Goal: Task Accomplishment & Management: Use online tool/utility

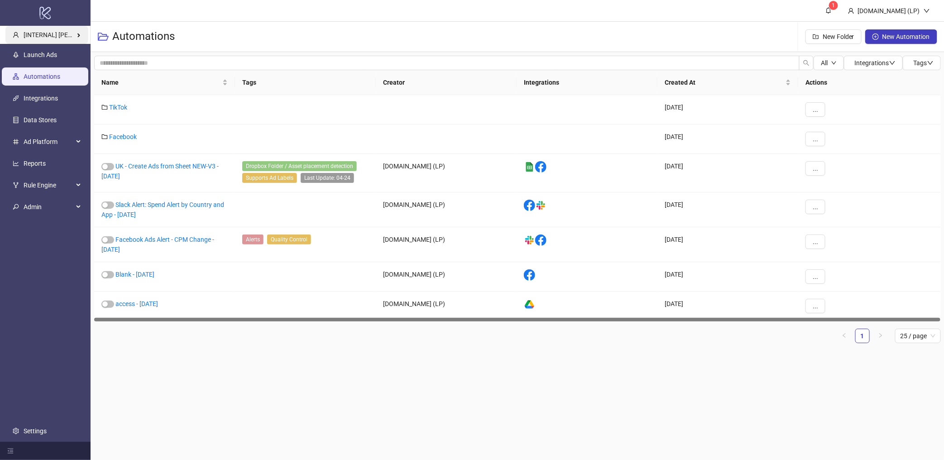
click at [52, 33] on span "[INTERNAL] [PERSON_NAME] Kitchn" at bounding box center [75, 34] width 103 height 7
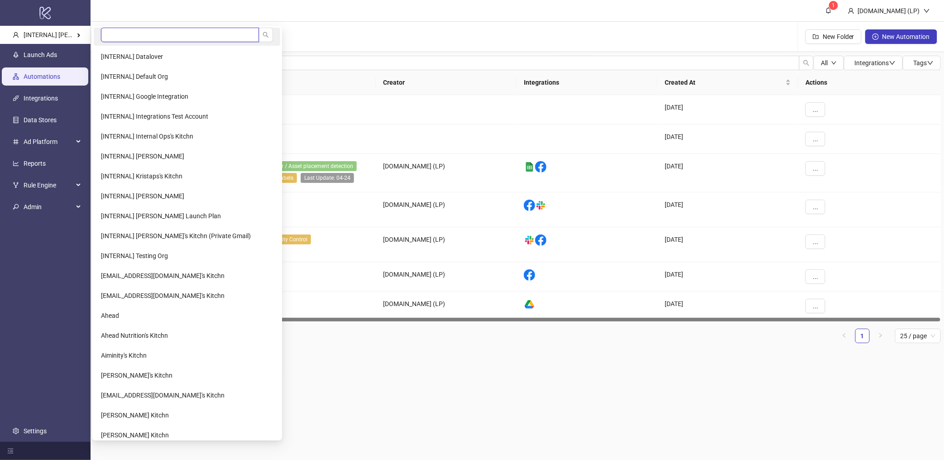
click at [137, 38] on input "search" at bounding box center [180, 35] width 158 height 14
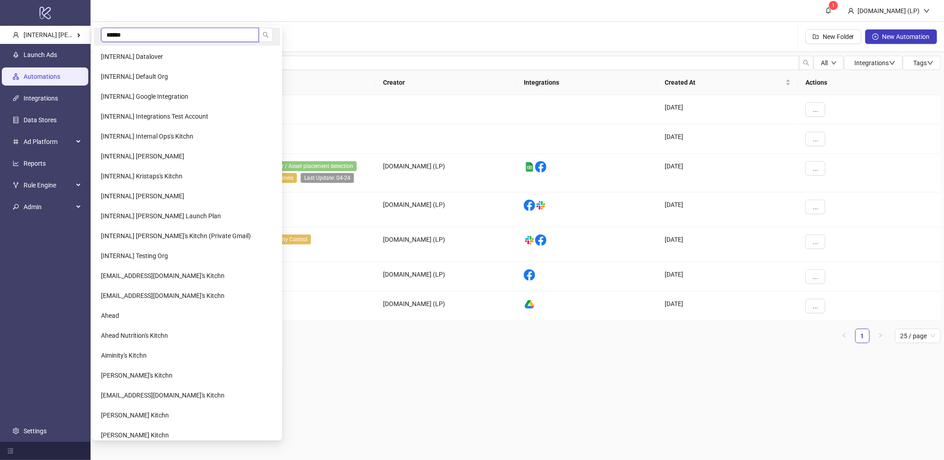
type input "*******"
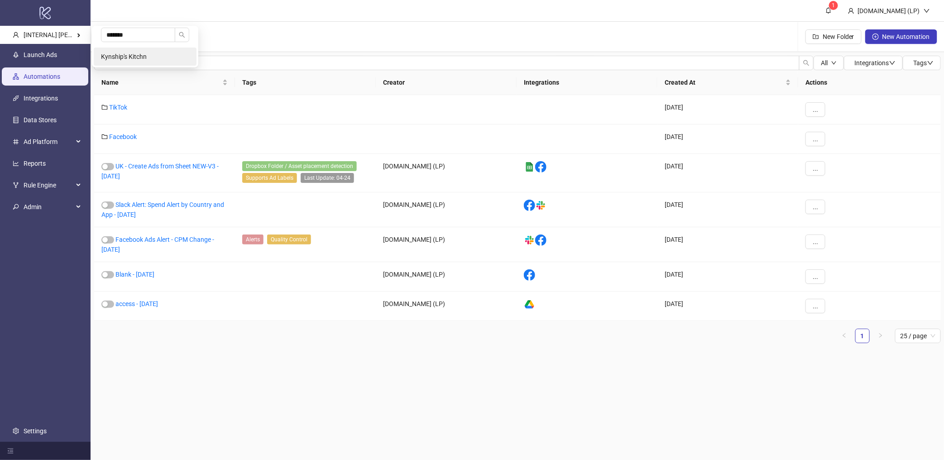
click at [102, 53] on span "Kynship's Kitchn" at bounding box center [124, 56] width 46 height 7
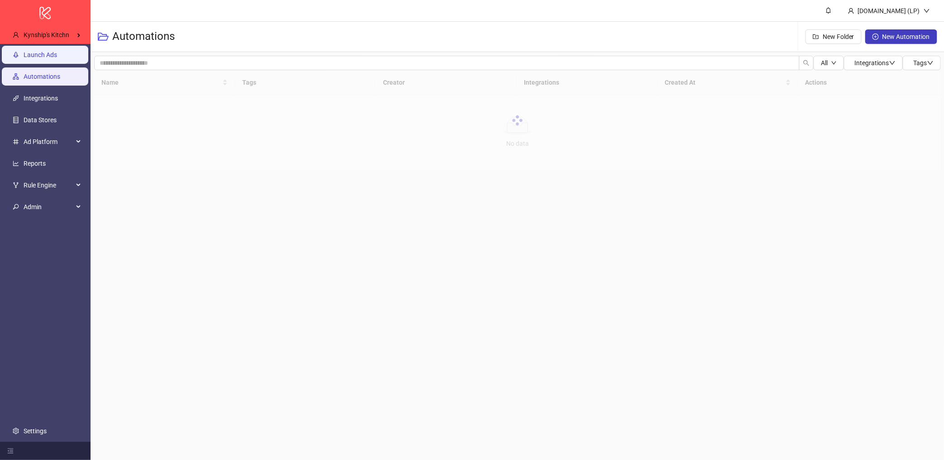
click at [57, 52] on link "Launch Ads" at bounding box center [41, 54] width 34 height 7
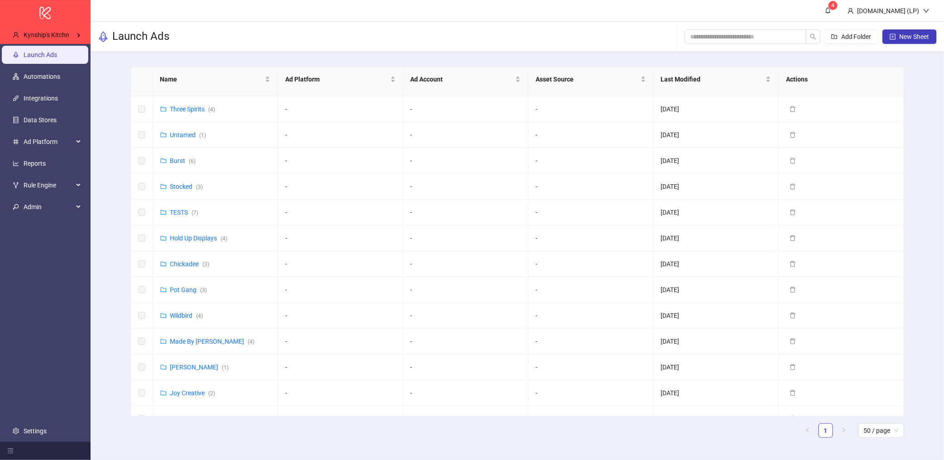
scroll to position [270, 0]
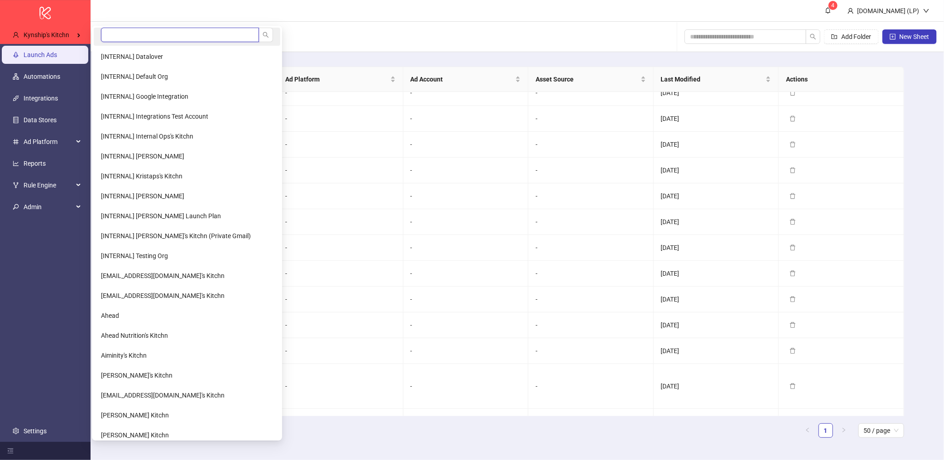
click at [136, 34] on input "search" at bounding box center [180, 35] width 158 height 14
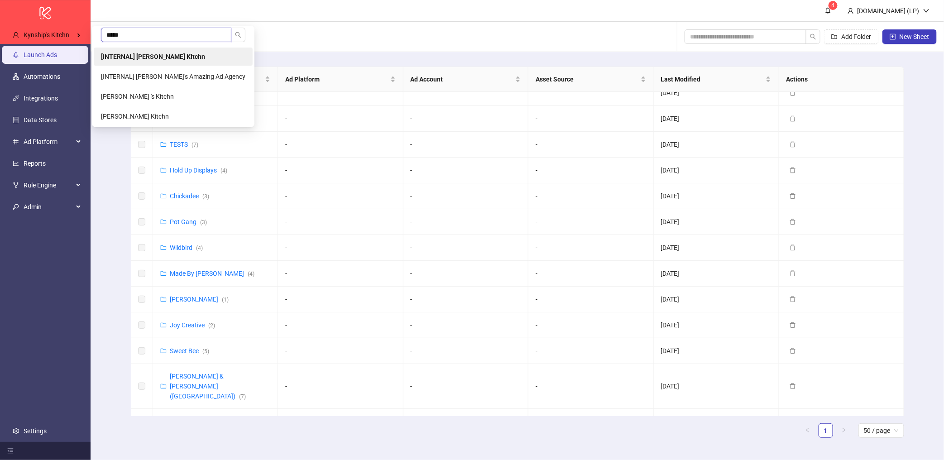
type input "*****"
click at [179, 63] on li "[INTERNAL] [PERSON_NAME] Kitchn" at bounding box center [173, 57] width 159 height 18
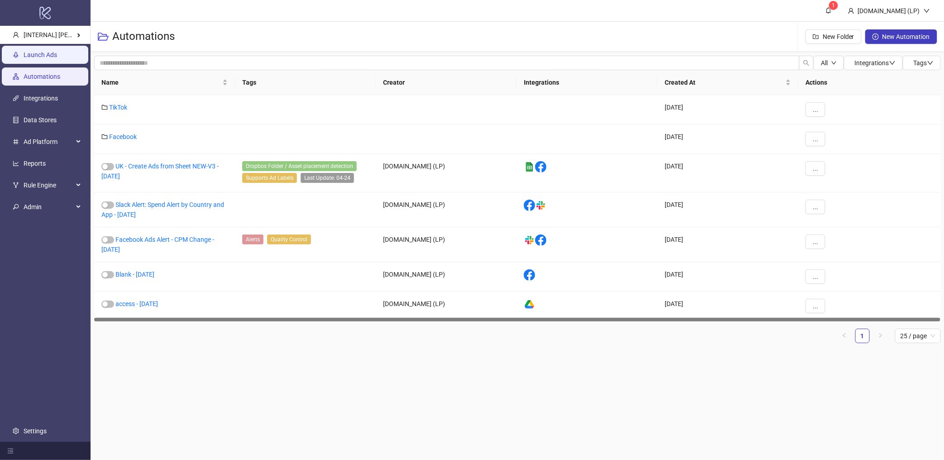
click at [57, 56] on link "Launch Ads" at bounding box center [41, 54] width 34 height 7
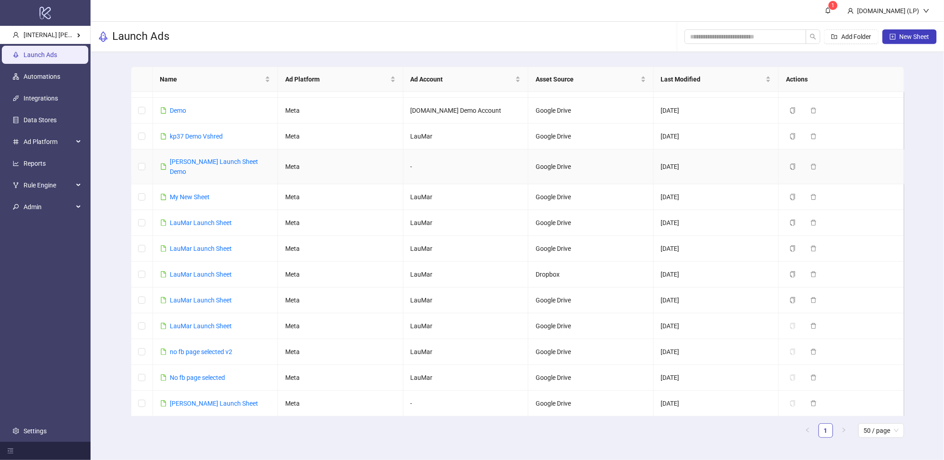
scroll to position [38, 0]
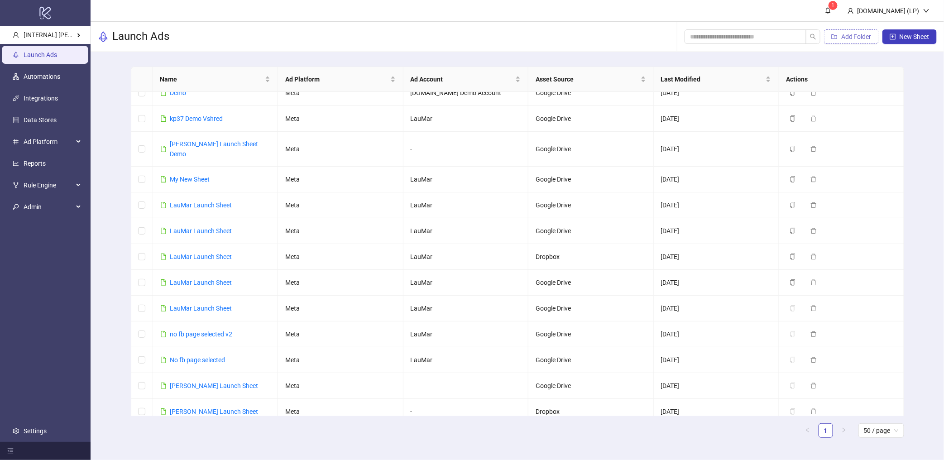
click at [856, 36] on span "Add Folder" at bounding box center [856, 36] width 30 height 7
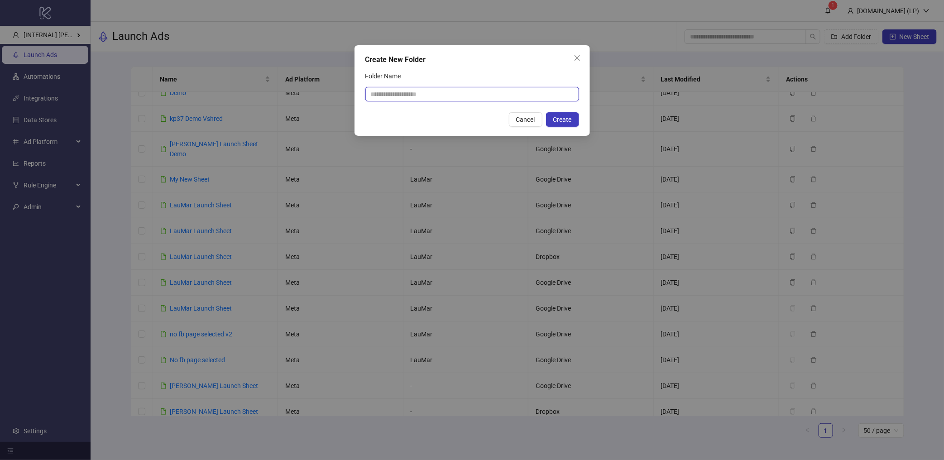
click at [523, 95] on input "Folder Name" at bounding box center [472, 94] width 214 height 14
type input "****"
click at [560, 113] on button "Create" at bounding box center [562, 119] width 33 height 14
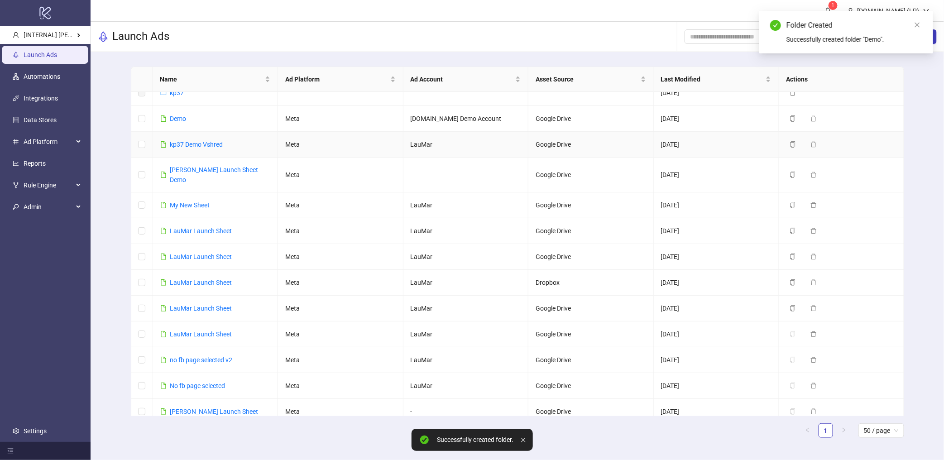
scroll to position [0, 0]
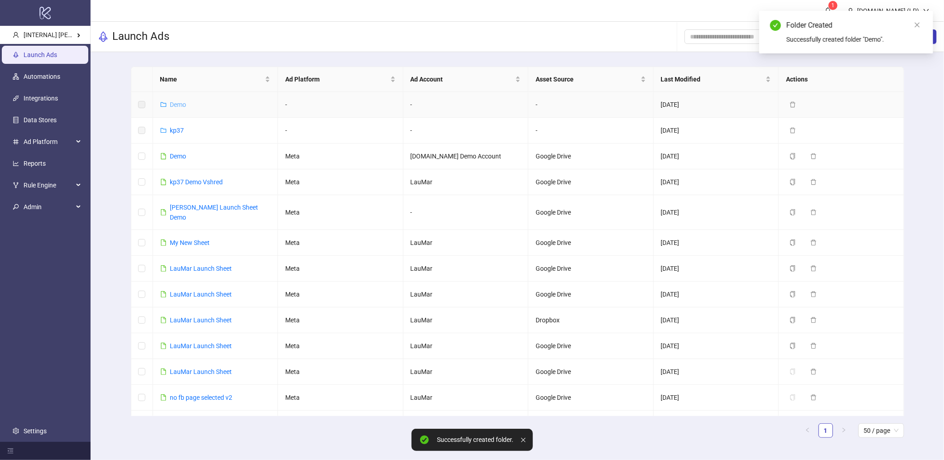
click at [179, 107] on link "Demo" at bounding box center [178, 104] width 16 height 7
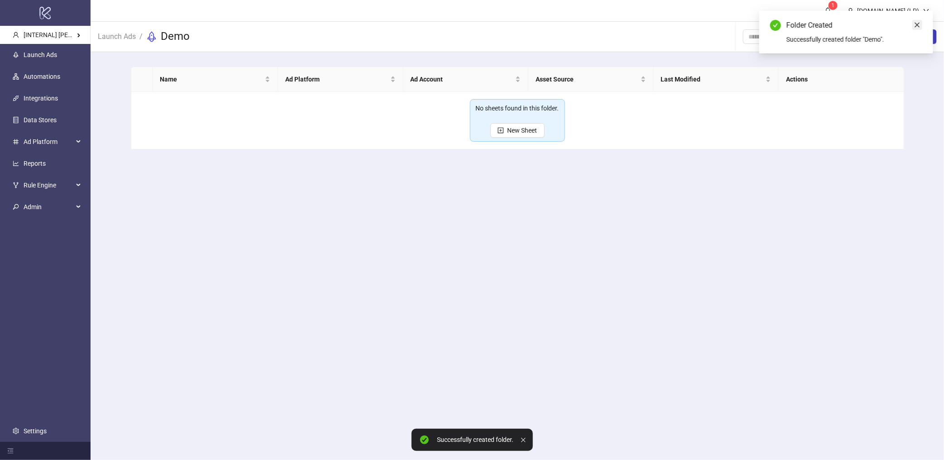
click at [919, 25] on icon "close" at bounding box center [917, 25] width 6 height 6
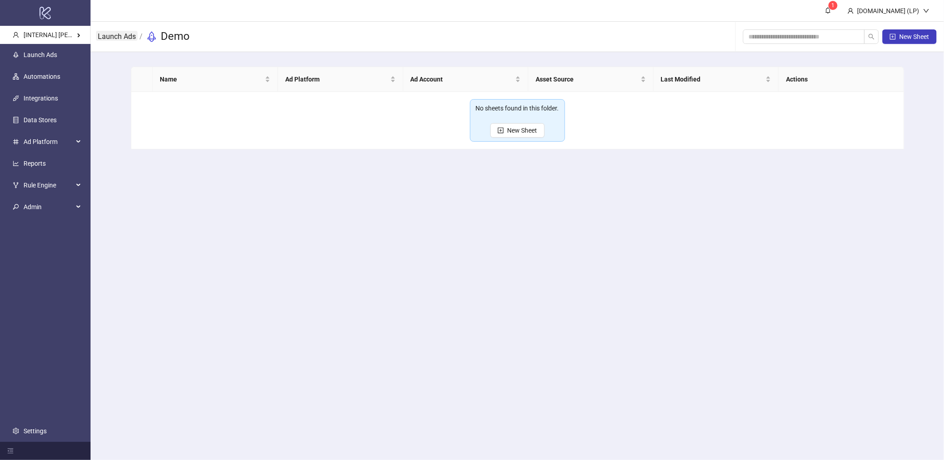
click at [130, 37] on link "Launch Ads" at bounding box center [117, 36] width 42 height 10
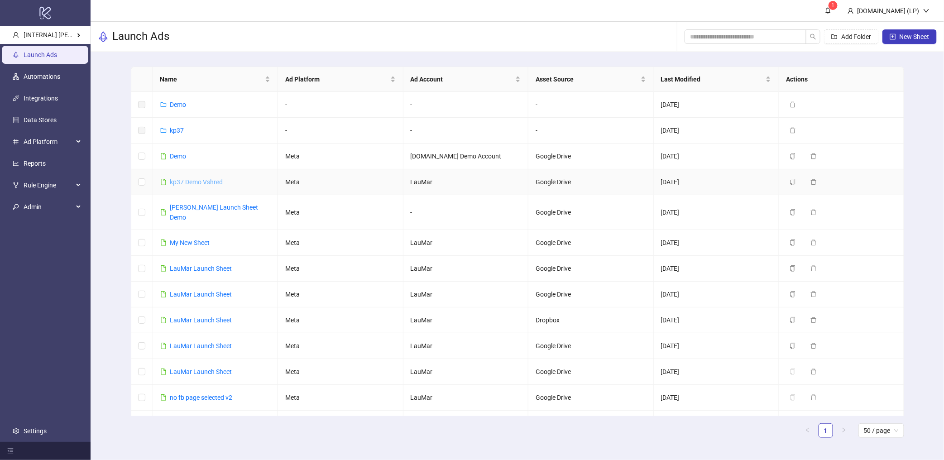
click at [218, 182] on link "kp37 Demo Vshred" at bounding box center [196, 181] width 53 height 7
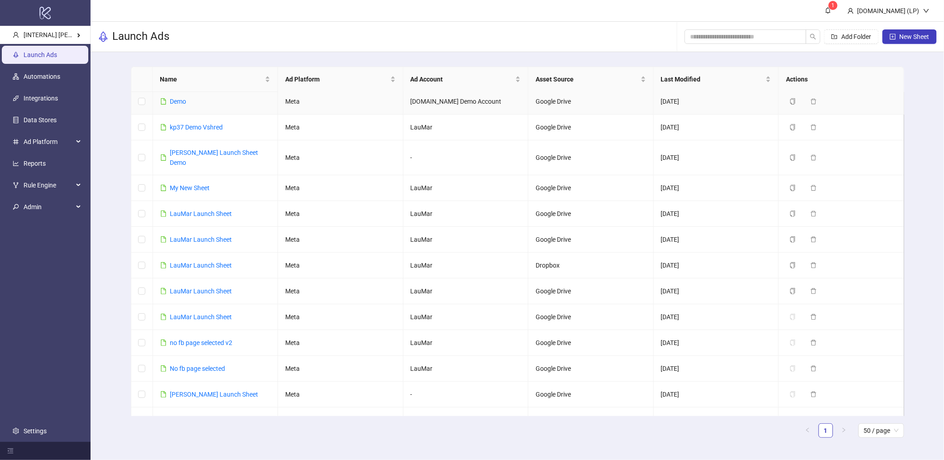
scroll to position [63, 0]
